Goal: Information Seeking & Learning: Learn about a topic

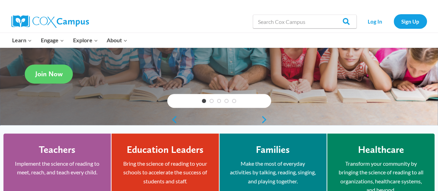
scroll to position [110, 0]
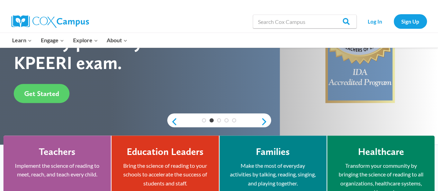
click at [64, 170] on p "Implement the science of reading to meet, reach, and teach every child." at bounding box center [57, 170] width 87 height 18
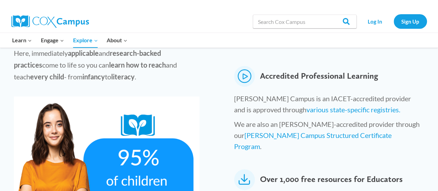
scroll to position [333, 0]
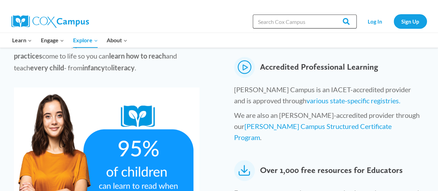
click at [323, 23] on input "Search in [URL][DOMAIN_NAME]" at bounding box center [305, 22] width 104 height 14
type input "word wall"
click at [330, 15] on input "Search" at bounding box center [343, 22] width 27 height 14
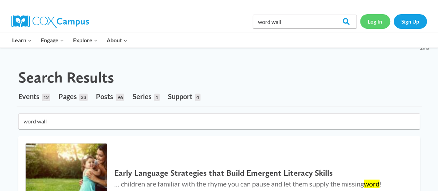
click at [371, 23] on link "Log In" at bounding box center [375, 21] width 30 height 14
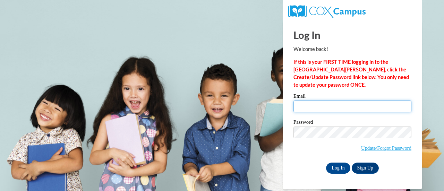
click at [304, 101] on input "Email" at bounding box center [352, 106] width 118 height 12
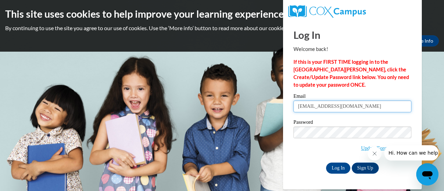
type input "mdeditz@npsd.k12.wi.us"
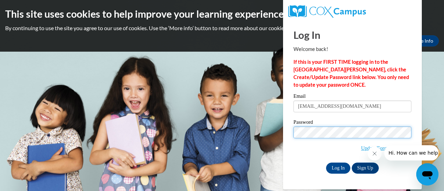
click at [326, 163] on input "Log In" at bounding box center [338, 168] width 24 height 11
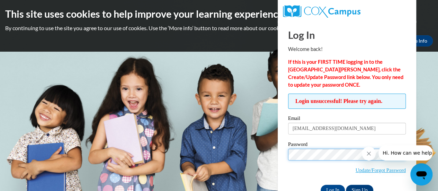
click at [321, 185] on input "Log In" at bounding box center [333, 190] width 24 height 11
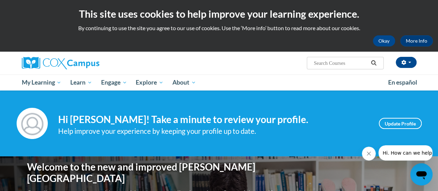
click at [360, 61] on input "Search..." at bounding box center [340, 63] width 55 height 8
click at [333, 63] on input "Search..." at bounding box center [340, 63] width 55 height 8
type input "word wall resources"
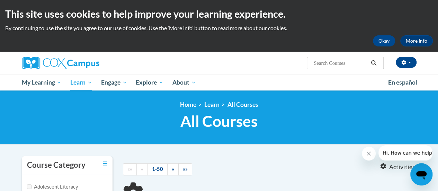
type input "word wall resources"
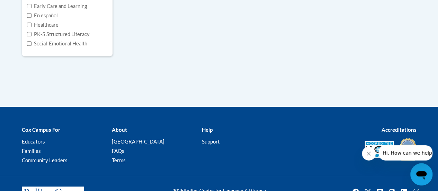
scroll to position [201, 0]
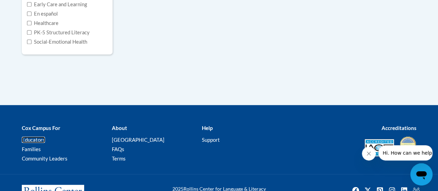
click at [32, 141] on link "Educators" at bounding box center [33, 140] width 23 height 6
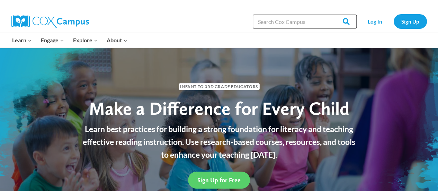
click at [299, 19] on input "Search in [URL][DOMAIN_NAME]" at bounding box center [305, 22] width 104 height 14
type input "w"
type input "sound wall resources"
click at [330, 15] on input "Search" at bounding box center [343, 22] width 27 height 14
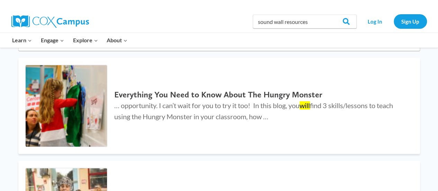
scroll to position [79, 0]
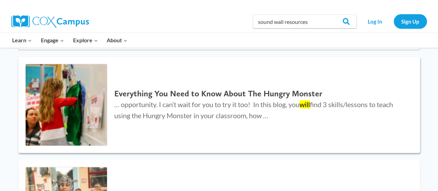
click at [230, 95] on h2 "Everything You Need to Know About The Hungry Monster" at bounding box center [260, 94] width 292 height 10
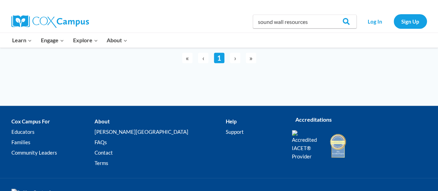
scroll to position [394, 0]
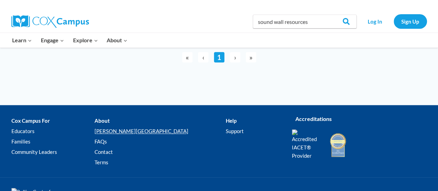
click at [135, 131] on link "[PERSON_NAME][GEOGRAPHIC_DATA]" at bounding box center [160, 131] width 131 height 10
